Goal: Contribute content: Add original content to the website for others to see

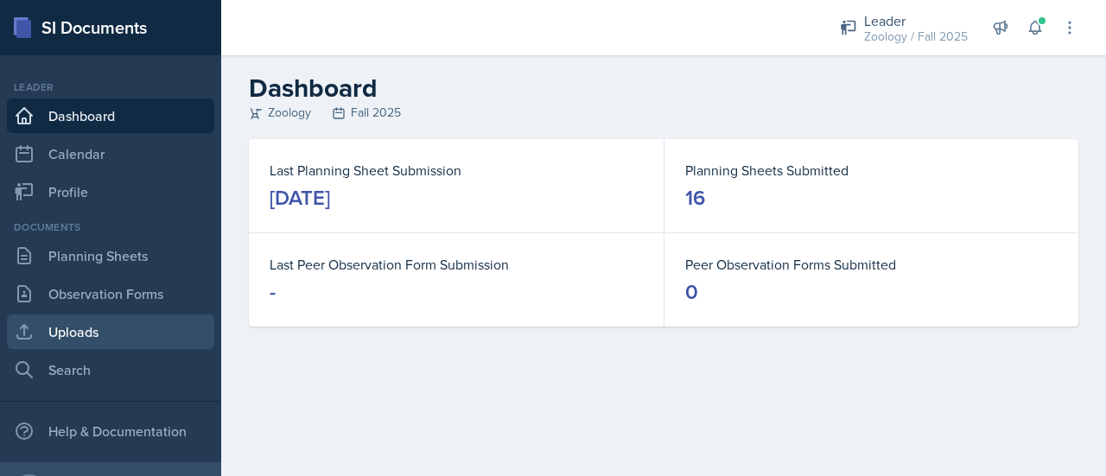
click at [56, 333] on link "Uploads" at bounding box center [110, 332] width 207 height 35
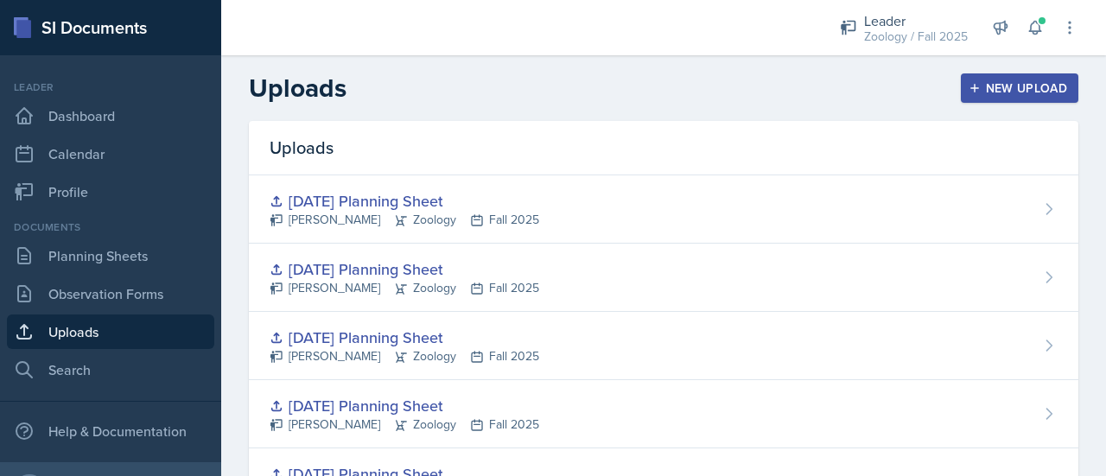
click at [985, 81] on div "New Upload" at bounding box center [1020, 88] width 96 height 14
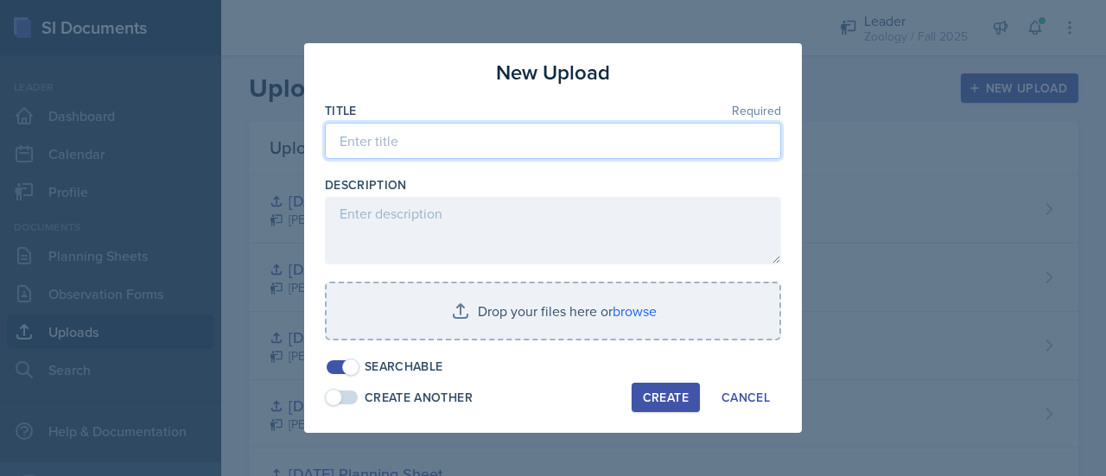
click at [641, 142] on input at bounding box center [553, 141] width 456 height 36
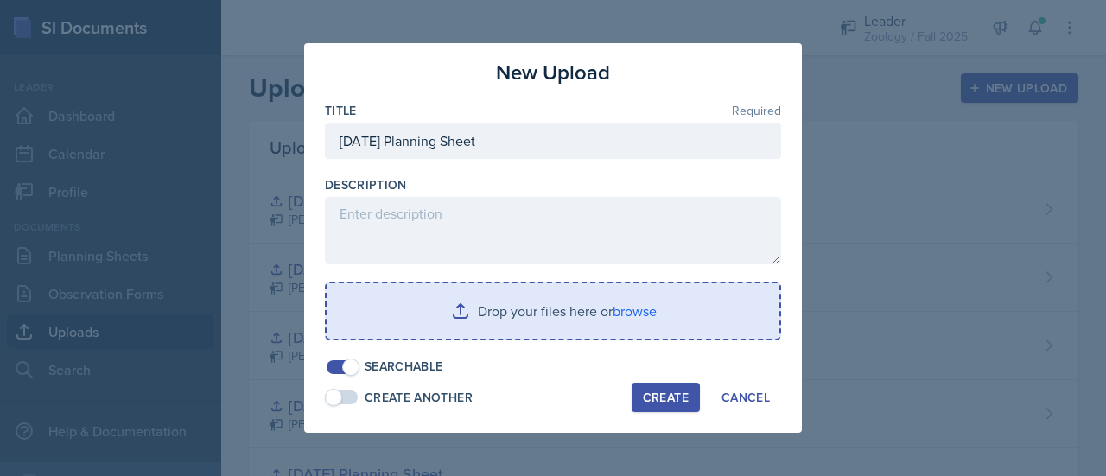
click at [595, 302] on input "file" at bounding box center [553, 310] width 453 height 55
click at [448, 289] on input "file" at bounding box center [553, 310] width 453 height 55
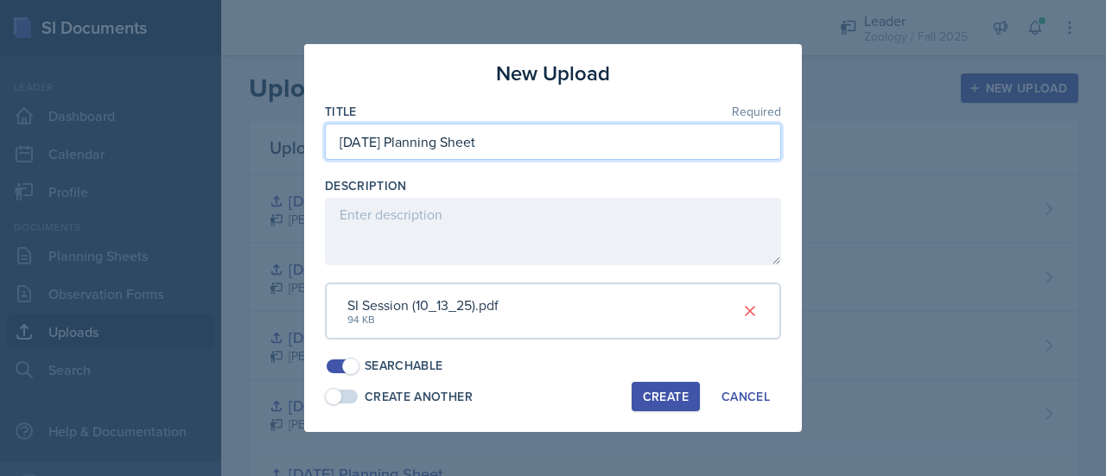
click at [366, 148] on input "[DATE] Planning Sheet" at bounding box center [553, 142] width 456 height 36
type input "[DATE] Planning Sheet"
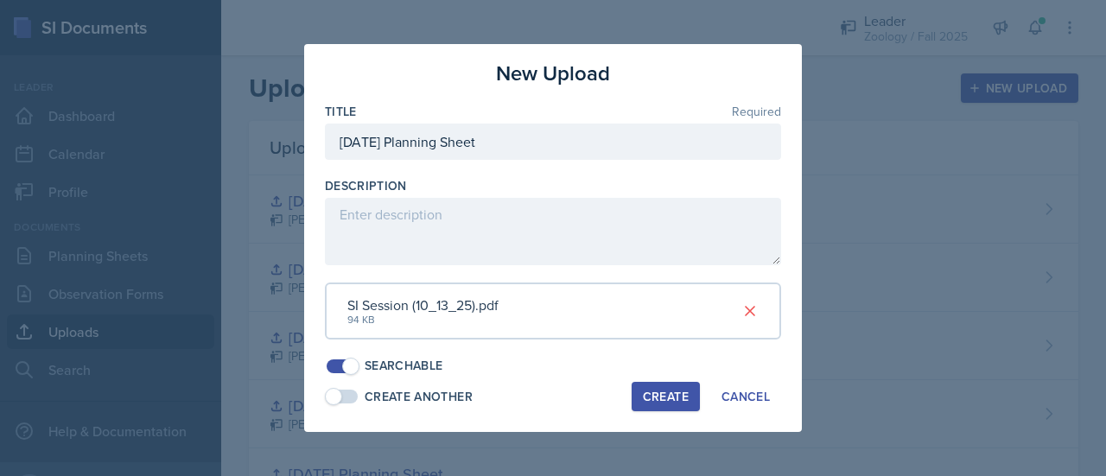
click at [676, 395] on div "Create" at bounding box center [666, 397] width 46 height 14
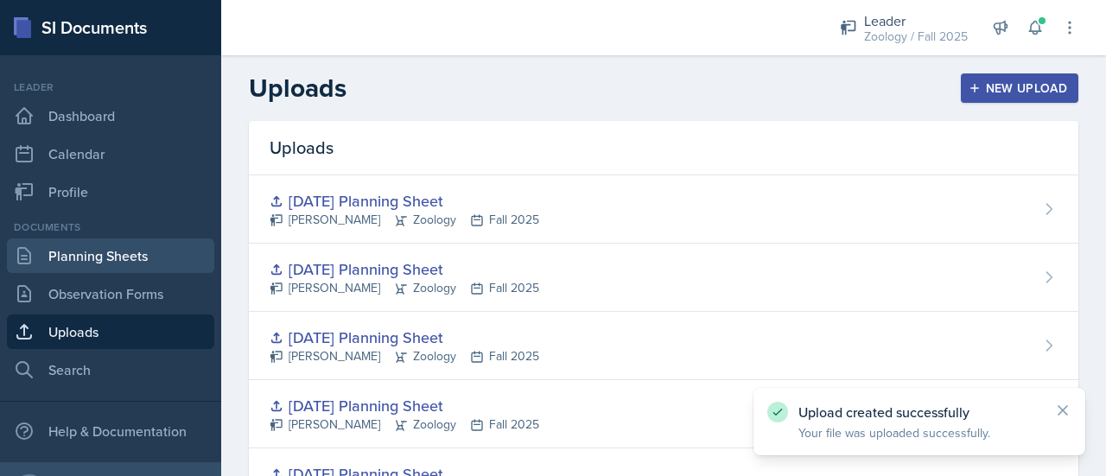
click at [130, 240] on link "Planning Sheets" at bounding box center [110, 255] width 207 height 35
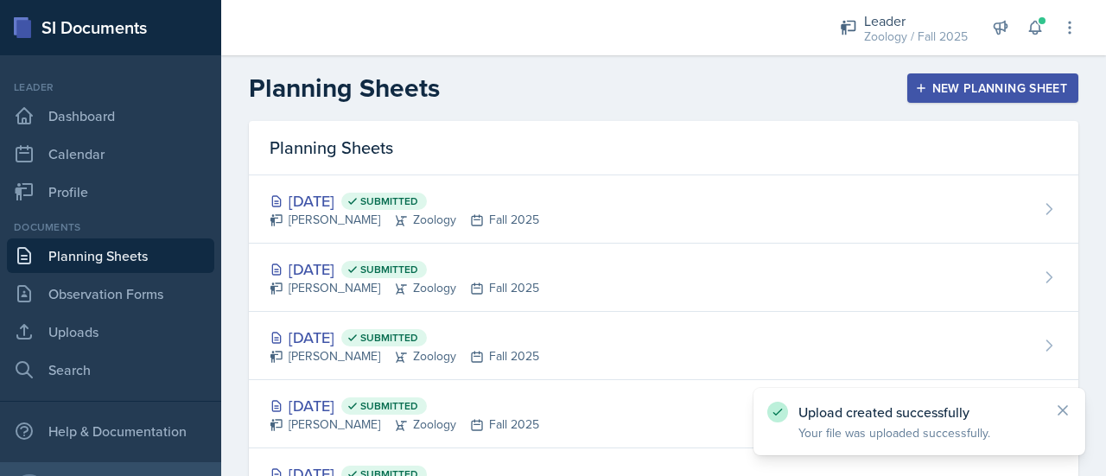
click at [997, 77] on button "New Planning Sheet" at bounding box center [992, 87] width 171 height 29
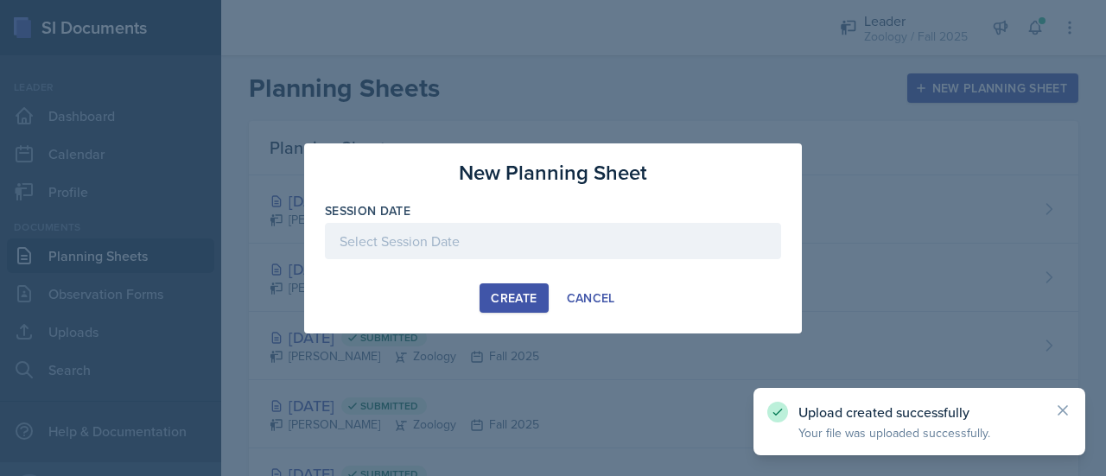
click at [531, 242] on div at bounding box center [553, 241] width 456 height 36
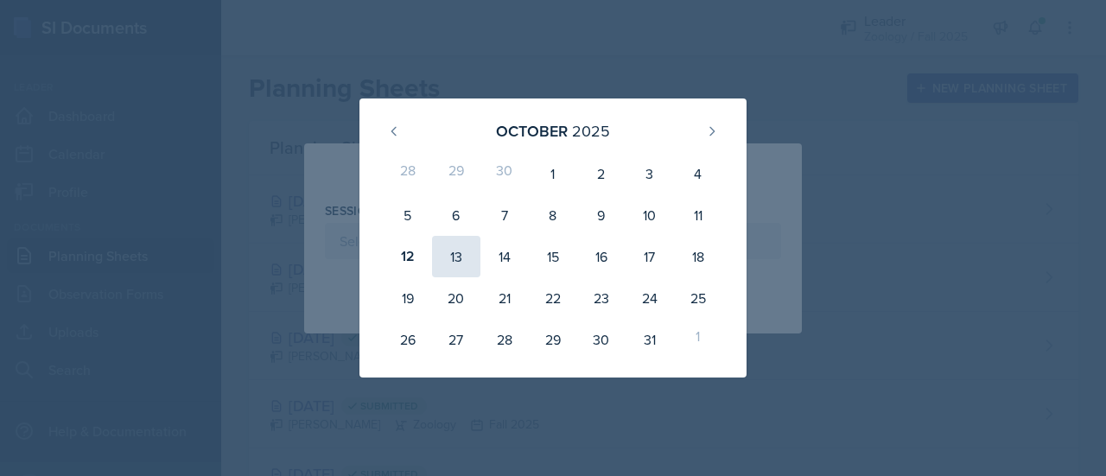
click at [448, 258] on div "13" at bounding box center [456, 256] width 48 height 41
type input "[DATE]"
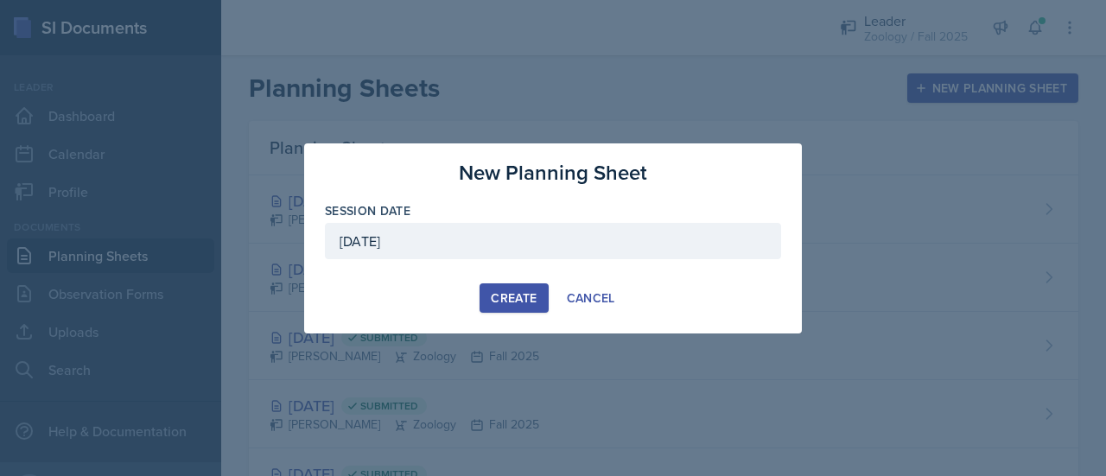
click at [520, 302] on div "Create" at bounding box center [514, 298] width 46 height 14
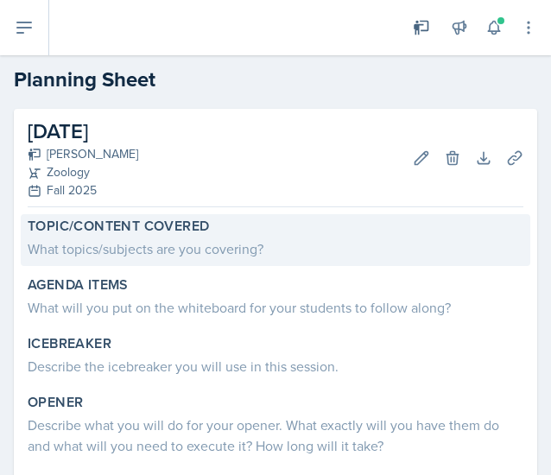
click at [67, 245] on div "What topics/subjects are you covering?" at bounding box center [276, 248] width 496 height 21
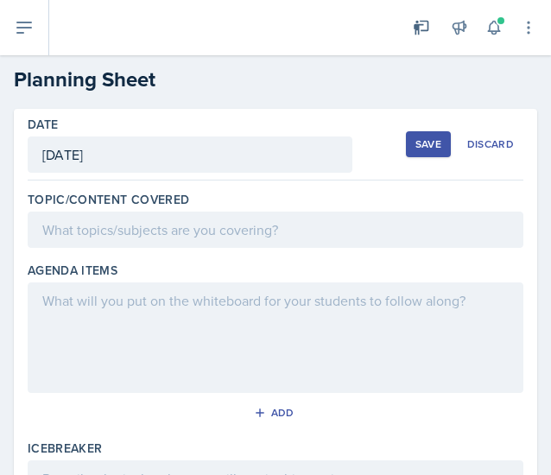
click at [67, 233] on div at bounding box center [276, 230] width 496 height 36
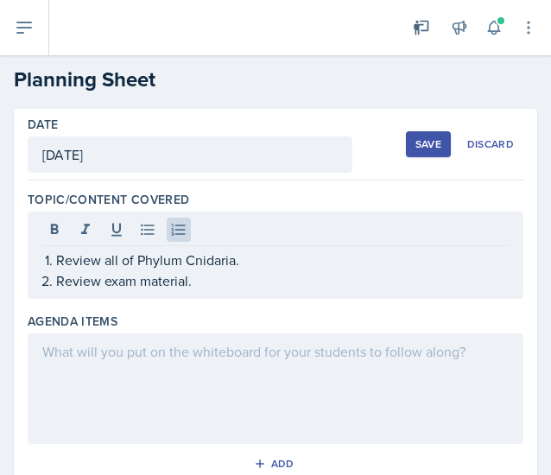
click at [223, 395] on div at bounding box center [276, 389] width 496 height 111
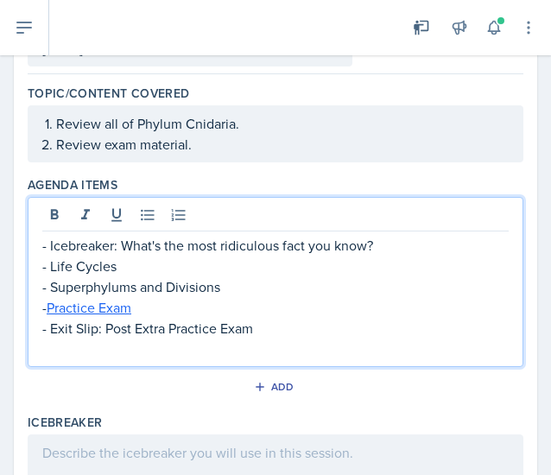
scroll to position [107, 0]
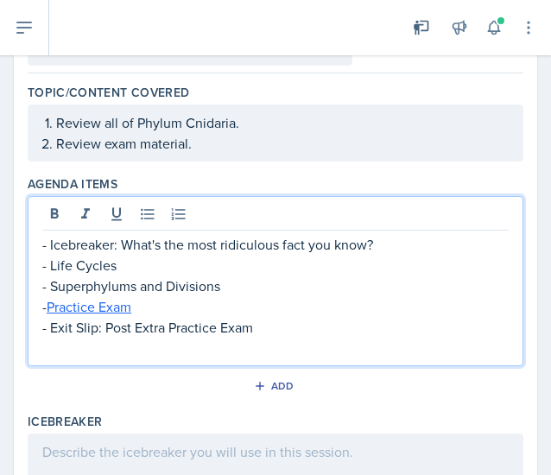
click at [154, 347] on p at bounding box center [275, 348] width 467 height 21
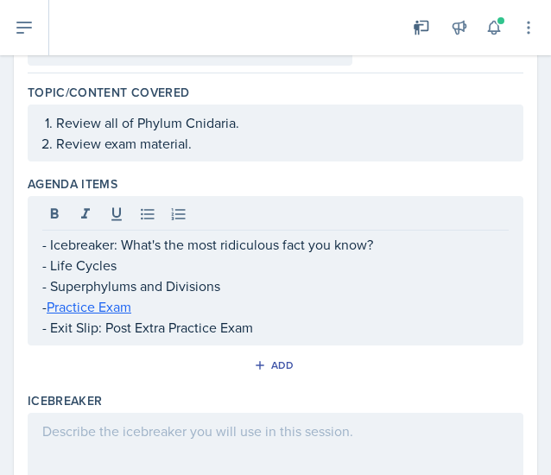
click at [95, 420] on div at bounding box center [276, 468] width 496 height 111
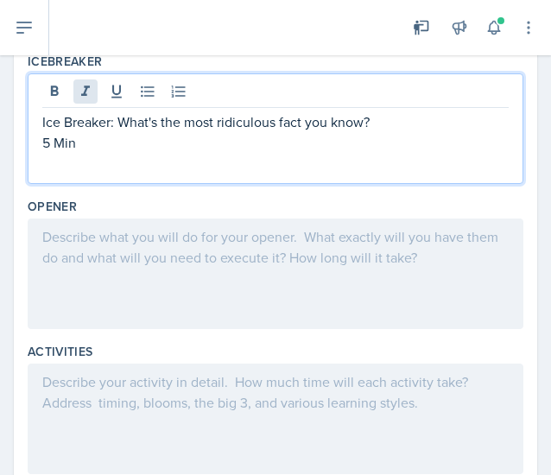
scroll to position [445, 0]
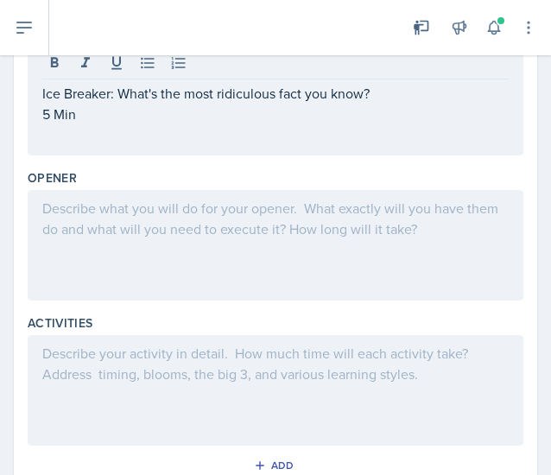
click at [111, 238] on div at bounding box center [276, 245] width 496 height 111
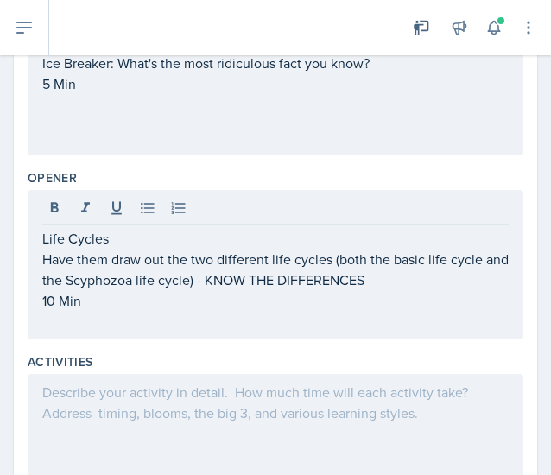
click at [102, 393] on div at bounding box center [276, 429] width 496 height 111
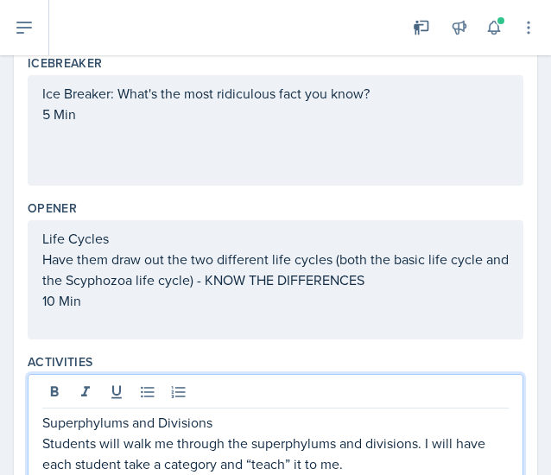
scroll to position [435, 0]
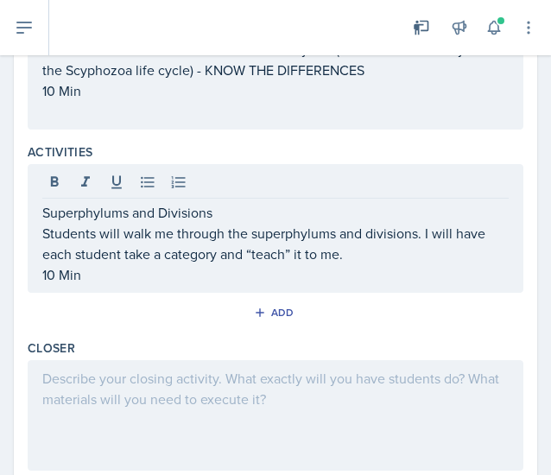
click at [241, 393] on div at bounding box center [276, 415] width 496 height 111
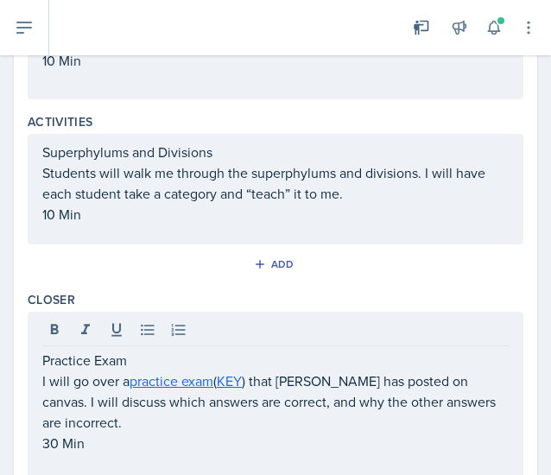
scroll to position [748, 0]
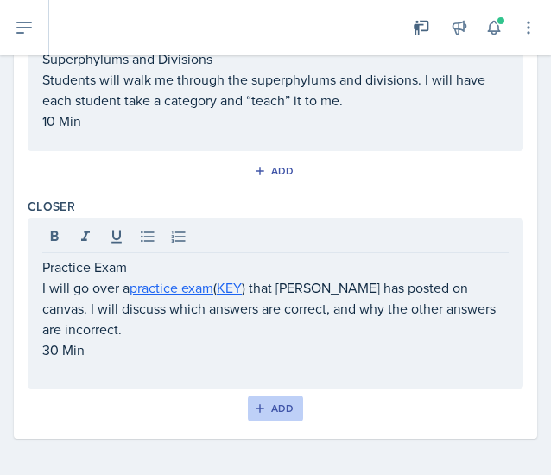
click at [273, 410] on div "Add" at bounding box center [276, 409] width 37 height 14
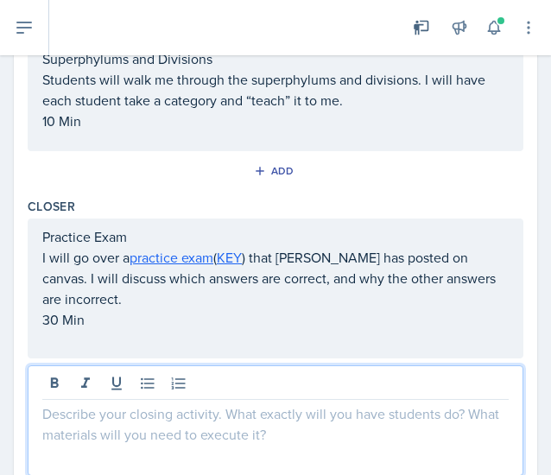
click at [202, 386] on div at bounding box center [276, 421] width 496 height 111
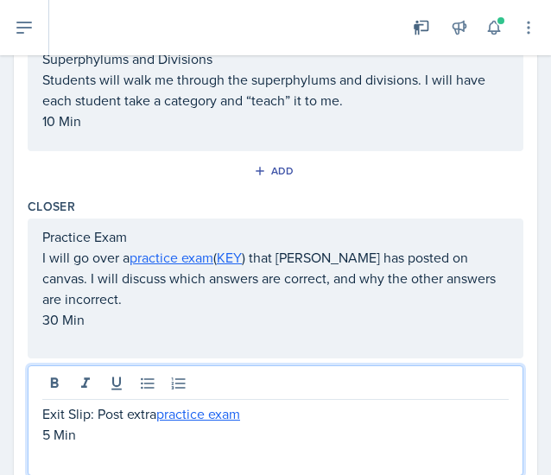
scroll to position [0, 0]
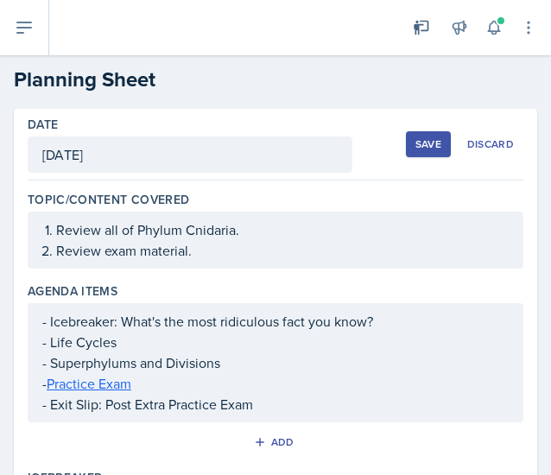
click at [434, 147] on button "Save" at bounding box center [428, 144] width 45 height 26
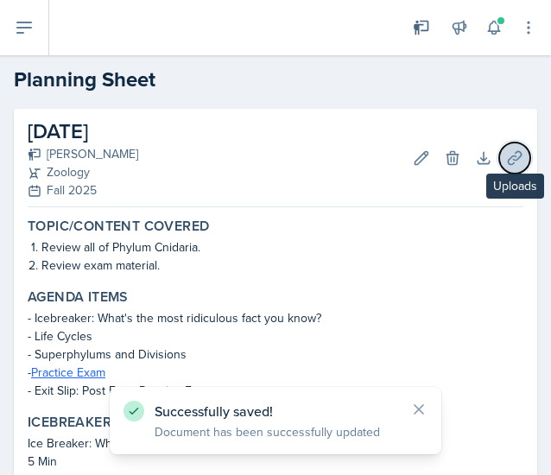
click at [508, 164] on icon at bounding box center [514, 157] width 13 height 13
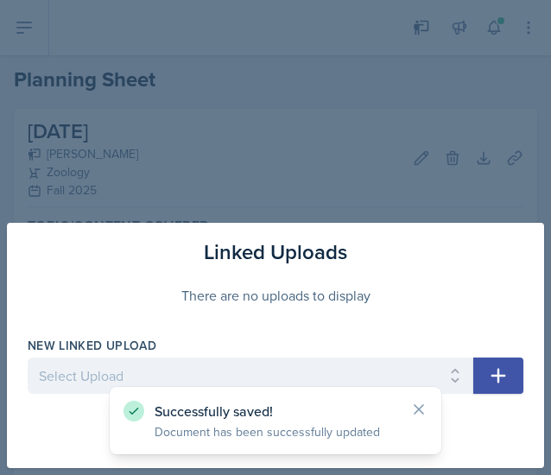
click at [162, 387] on div "Successfully saved! Document has been successfully updated" at bounding box center [276, 420] width 332 height 67
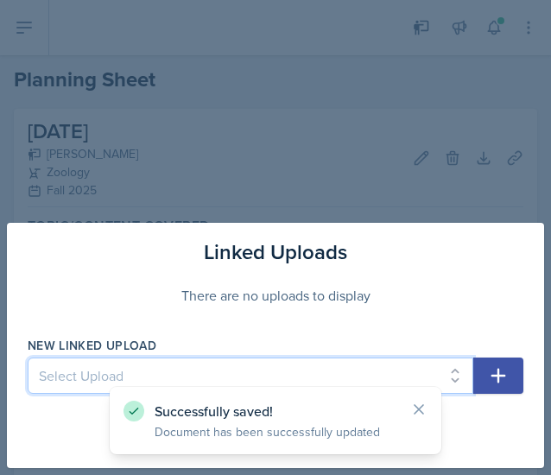
click at [154, 367] on select "Select Upload [DATE] Planning Sheet [DATE] Planning Sheet [DATE] Planning Sheet…" at bounding box center [251, 376] width 446 height 36
select select "ef9baa54-d9b6-4932-9ddf-315bceab4555"
click at [28, 359] on select "Select Upload [DATE] Planning Sheet [DATE] Planning Sheet [DATE] Planning Sheet…" at bounding box center [251, 376] width 446 height 36
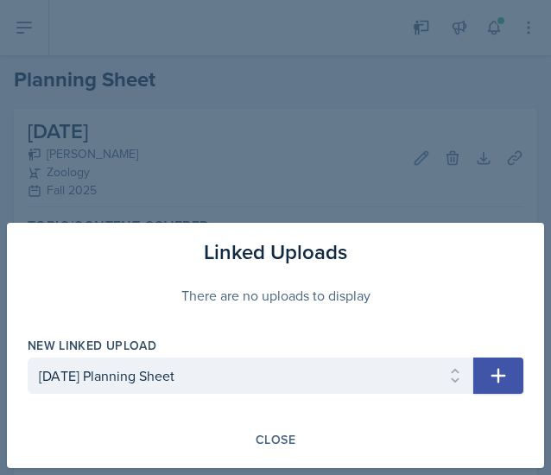
click at [509, 378] on button "button" at bounding box center [499, 376] width 50 height 36
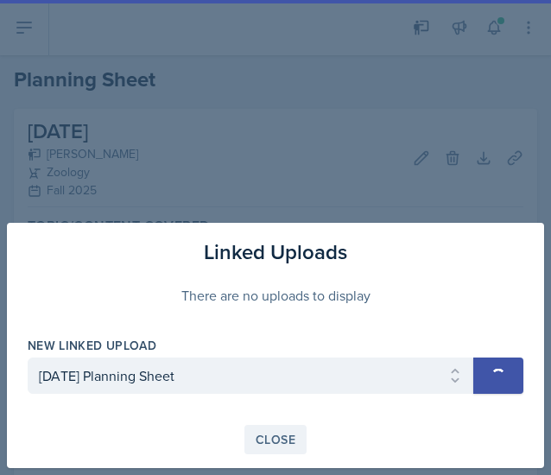
select select
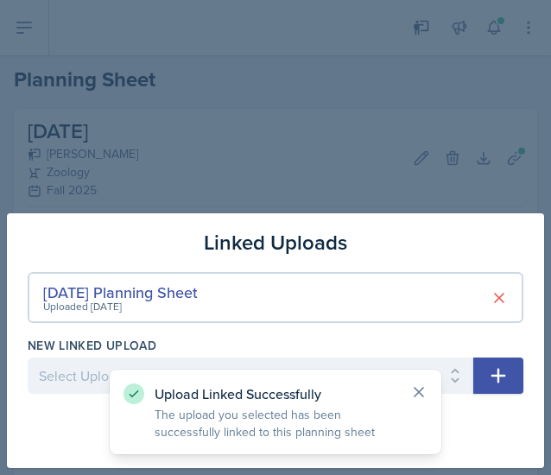
click at [422, 388] on icon at bounding box center [418, 392] width 17 height 17
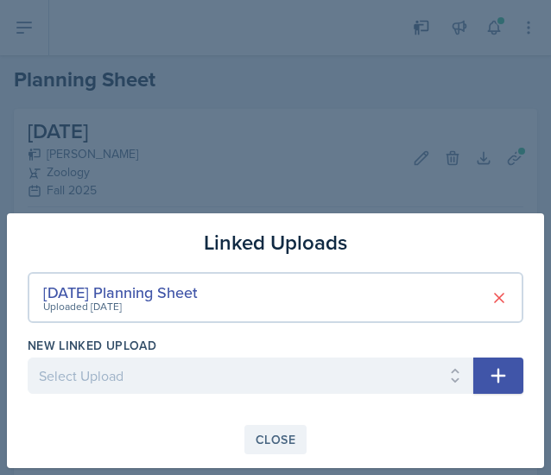
click at [278, 442] on div "Close" at bounding box center [276, 440] width 40 height 14
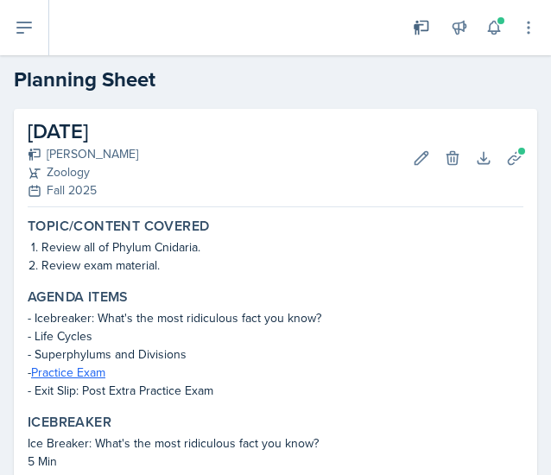
scroll to position [513, 0]
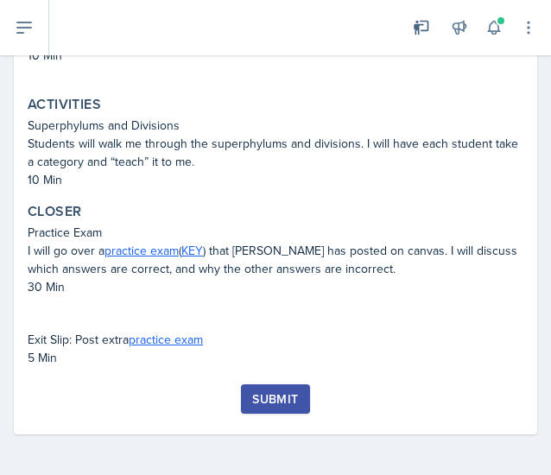
click at [282, 397] on div "Submit" at bounding box center [275, 399] width 46 height 14
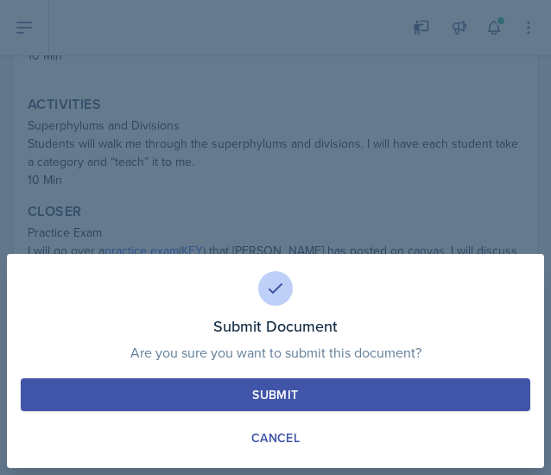
click at [289, 390] on div "Submit" at bounding box center [275, 394] width 46 height 17
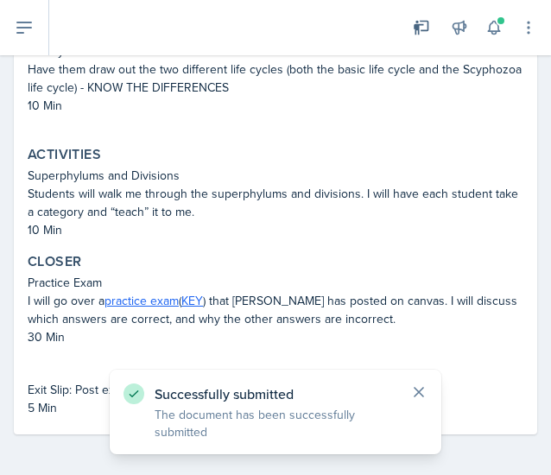
click at [419, 391] on icon at bounding box center [419, 392] width 9 height 9
